Goal: Find specific page/section: Find specific page/section

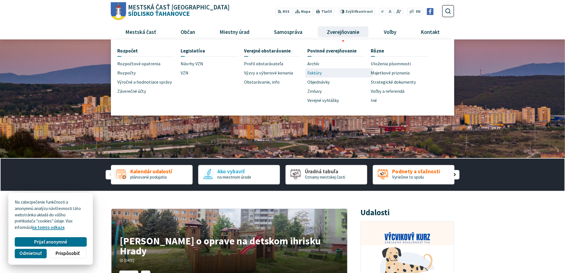
click at [316, 72] on span "Faktúry" at bounding box center [314, 72] width 14 height 9
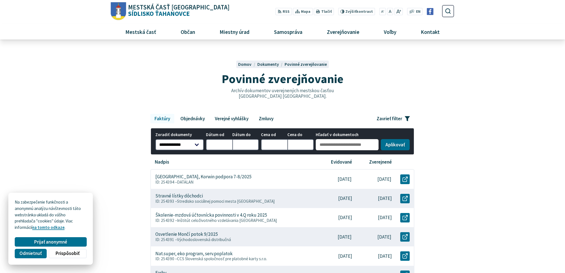
click at [339, 144] on input "Hľadať v dokumentoch" at bounding box center [347, 144] width 63 height 11
type input "******"
click at [392, 141] on button "Aplikovať vybrané filtre" at bounding box center [395, 144] width 29 height 11
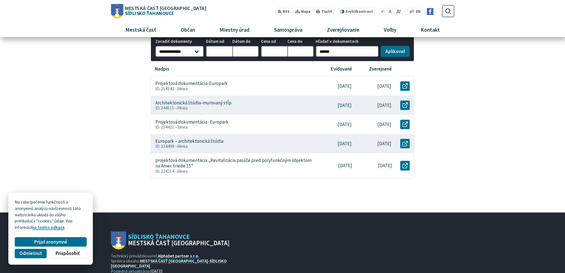
scroll to position [83, 0]
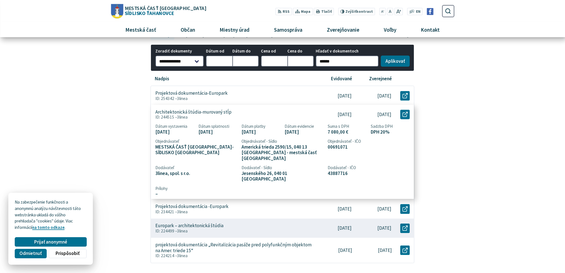
click at [214, 113] on p "Architektonická štúdia-murovaný stĺp" at bounding box center [193, 112] width 76 height 6
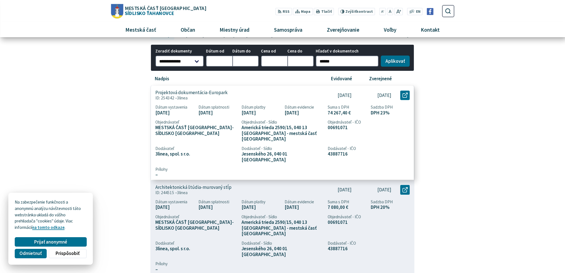
click at [202, 94] on p "Projektová dokumentácia-Europark" at bounding box center [191, 93] width 72 height 6
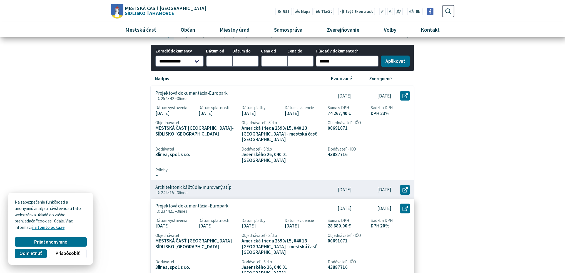
click at [196, 203] on p "Projektová dokumentácia -Europark" at bounding box center [191, 206] width 73 height 6
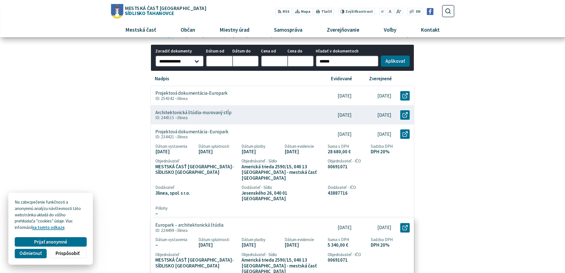
click at [202, 222] on p "Europark – architektonická štúdia" at bounding box center [189, 225] width 68 height 6
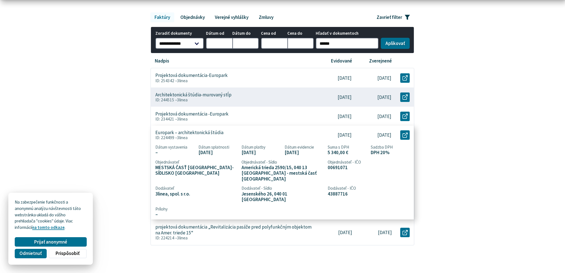
scroll to position [111, 0]
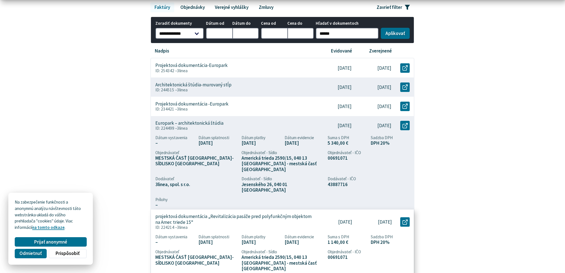
click at [217, 214] on p "projektová dokumentácia „Revitalizácia pasáže pred polyfunkčným objektom na Ame…" at bounding box center [233, 219] width 157 height 11
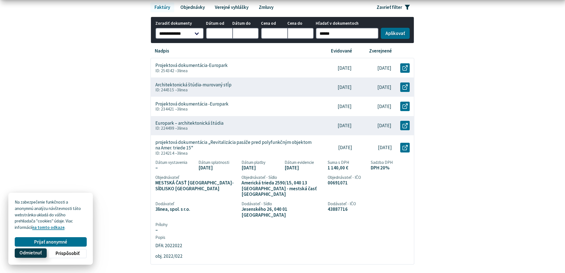
click at [24, 256] on button "Odmietnuť" at bounding box center [31, 252] width 32 height 9
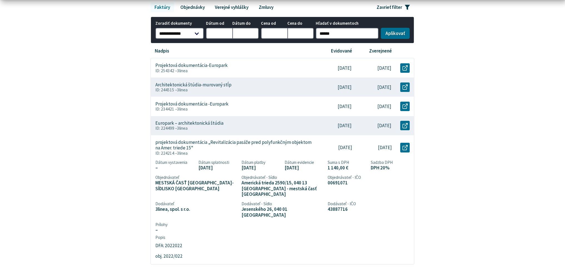
click at [87, 116] on body "Na zabezpečenie funkčnosti a anonymnú analýzu návštevnosti táto webstránka ukla…" at bounding box center [282, 186] width 565 height 594
click at [98, 91] on body "Na zabezpečenie funkčnosti a anonymnú analýzu návštevnosti táto webstránka ukla…" at bounding box center [282, 186] width 565 height 594
click at [110, 91] on div "**********" at bounding box center [283, 134] width 360 height 262
click at [473, 111] on body "Na zabezpečenie funkčnosti a anonymnú analýzu návštevnosti táto webstránka ukla…" at bounding box center [282, 186] width 565 height 594
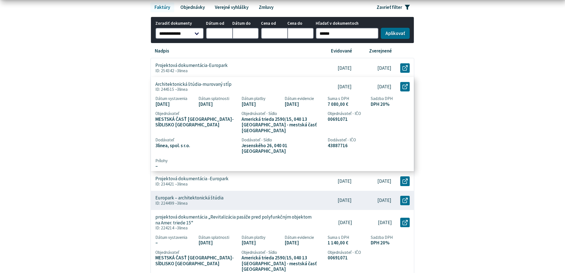
click at [266, 83] on div "Architektonická štúdia-murovaný stĺp ID: 244515 – 3linea" at bounding box center [233, 86] width 165 height 19
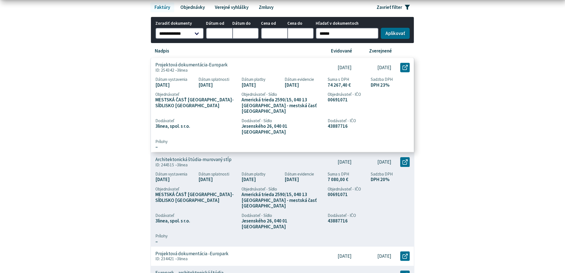
click at [244, 66] on div "Projektová dokumentácia-Europark ID: 254342 – 3linea" at bounding box center [233, 67] width 165 height 19
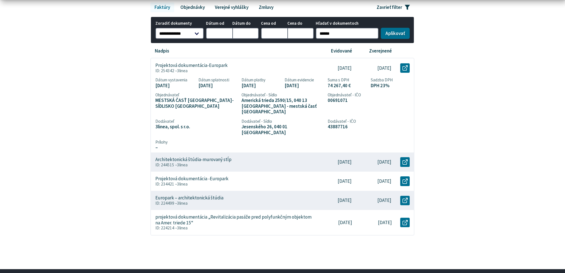
click at [453, 94] on div "**********" at bounding box center [283, 119] width 360 height 233
click at [454, 75] on div "**********" at bounding box center [283, 119] width 360 height 233
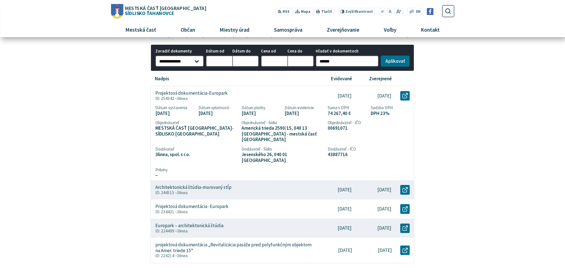
scroll to position [83, 0]
click at [483, 97] on body "Na zabezpečenie funkčnosti a anonymnú analýzu návštevnosti táto webstránka ukla…" at bounding box center [282, 199] width 565 height 564
